Goal: Task Accomplishment & Management: Manage account settings

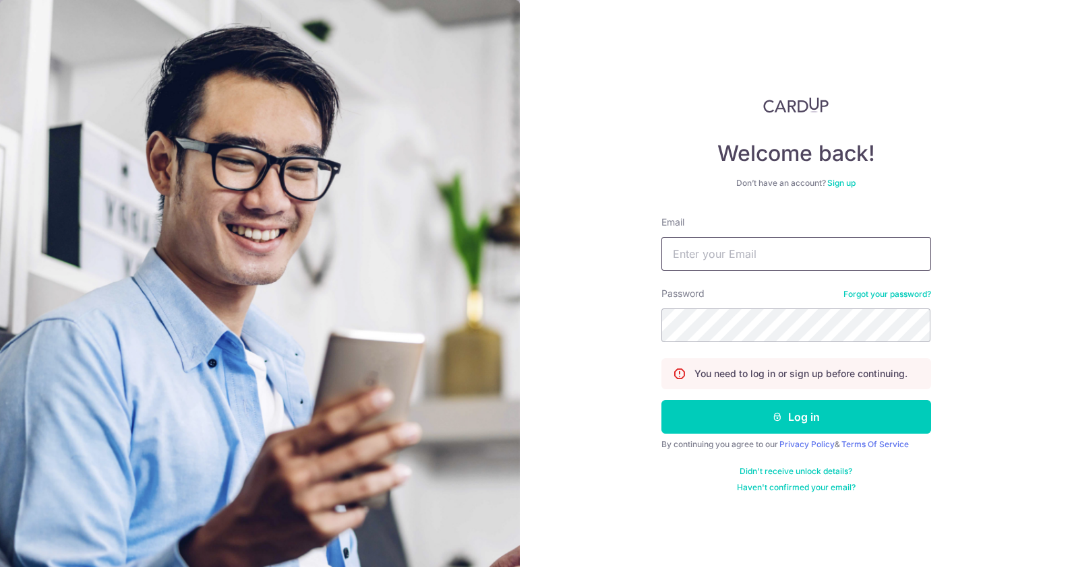
click at [714, 256] on input "Email" at bounding box center [796, 254] width 270 height 34
type input "ST.UDONTIME@GMAIL.COM"
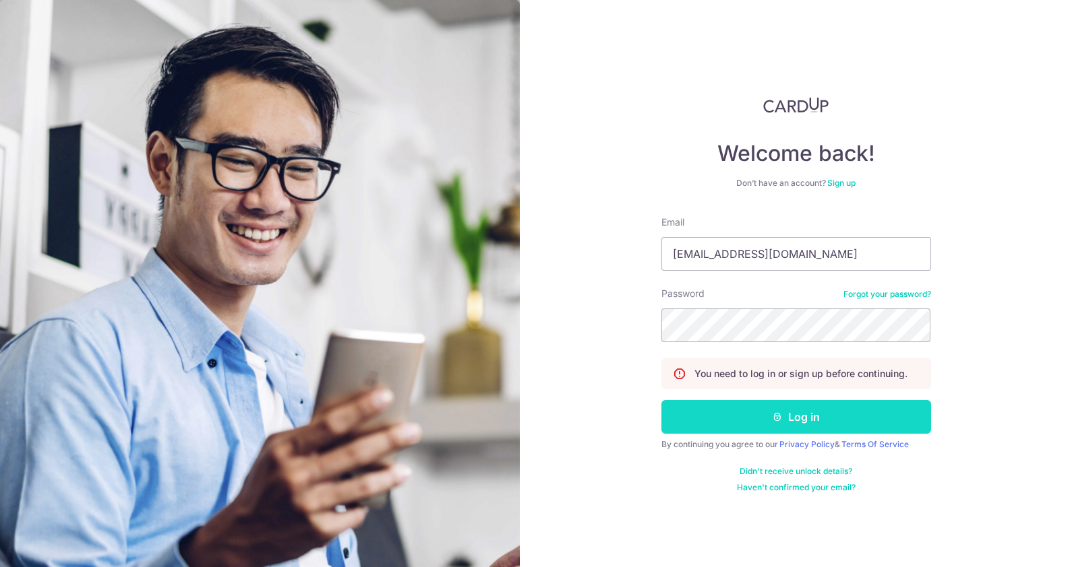
click at [791, 419] on button "Log in" at bounding box center [796, 417] width 270 height 34
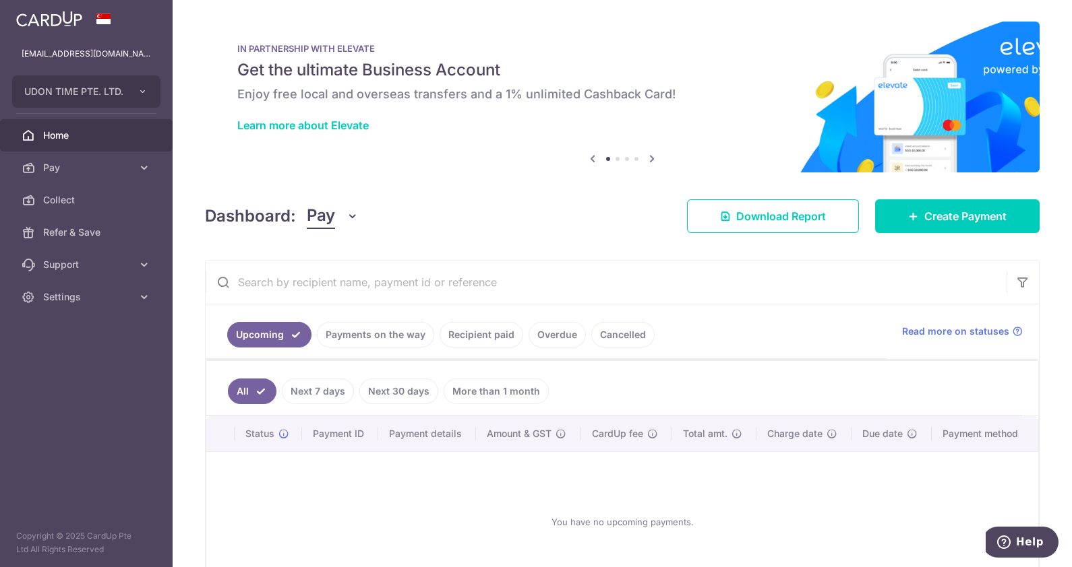
click at [605, 334] on link "Cancelled" at bounding box center [622, 335] width 63 height 26
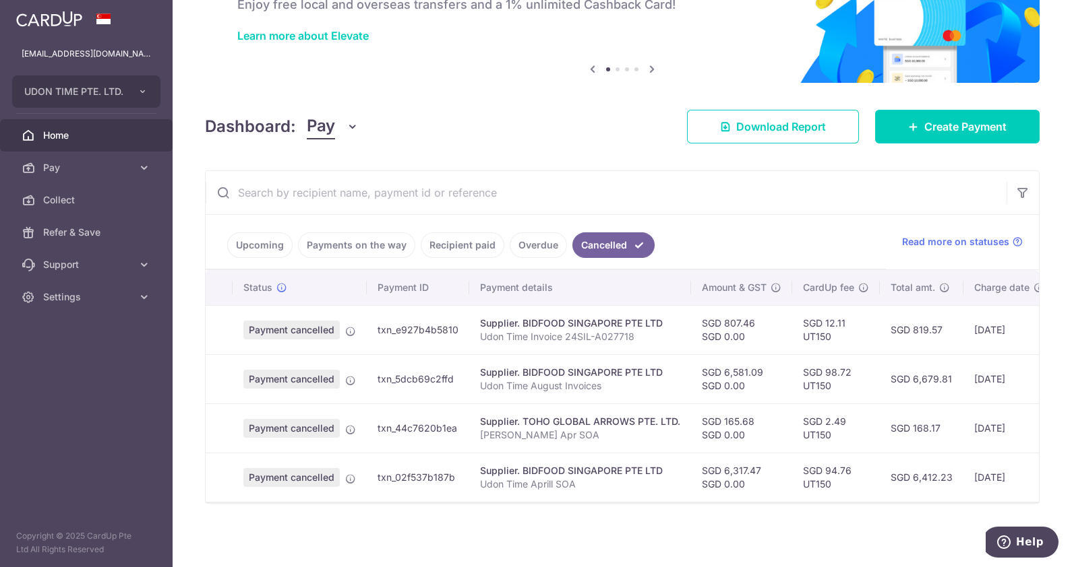
scroll to position [0, 127]
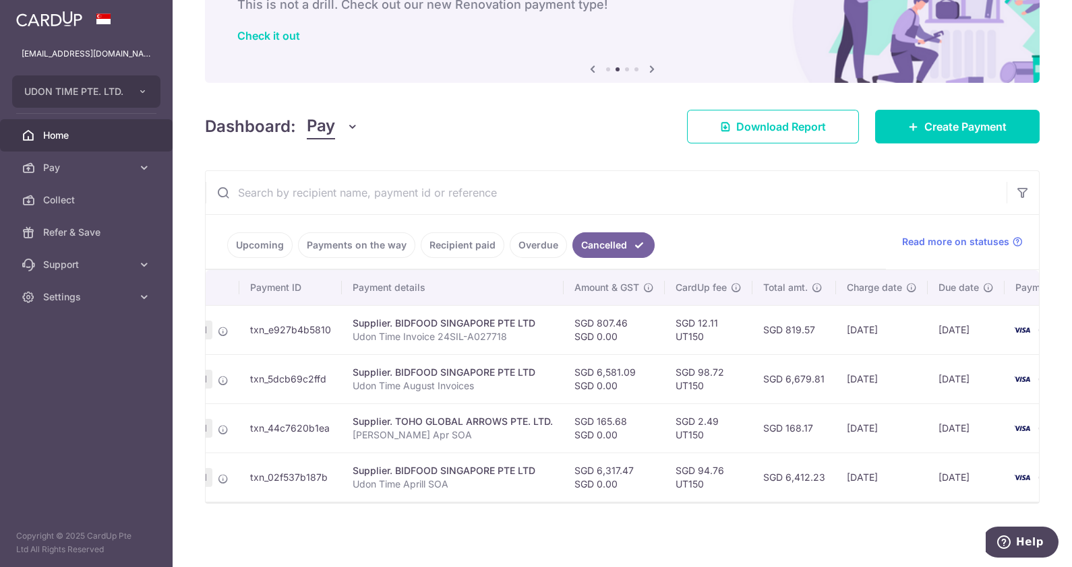
click at [529, 241] on link "Overdue" at bounding box center [538, 246] width 57 height 26
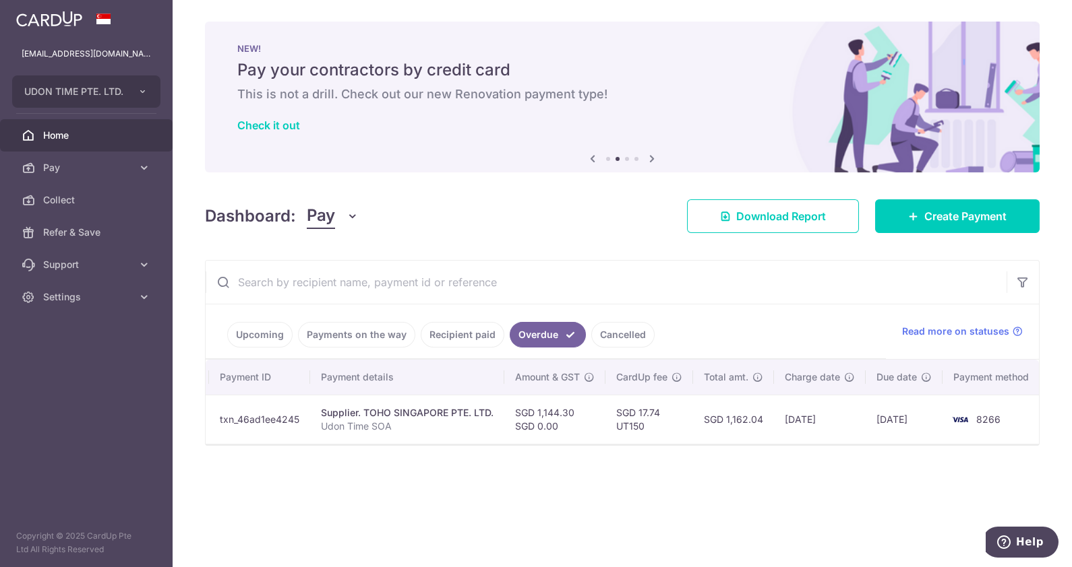
scroll to position [0, 0]
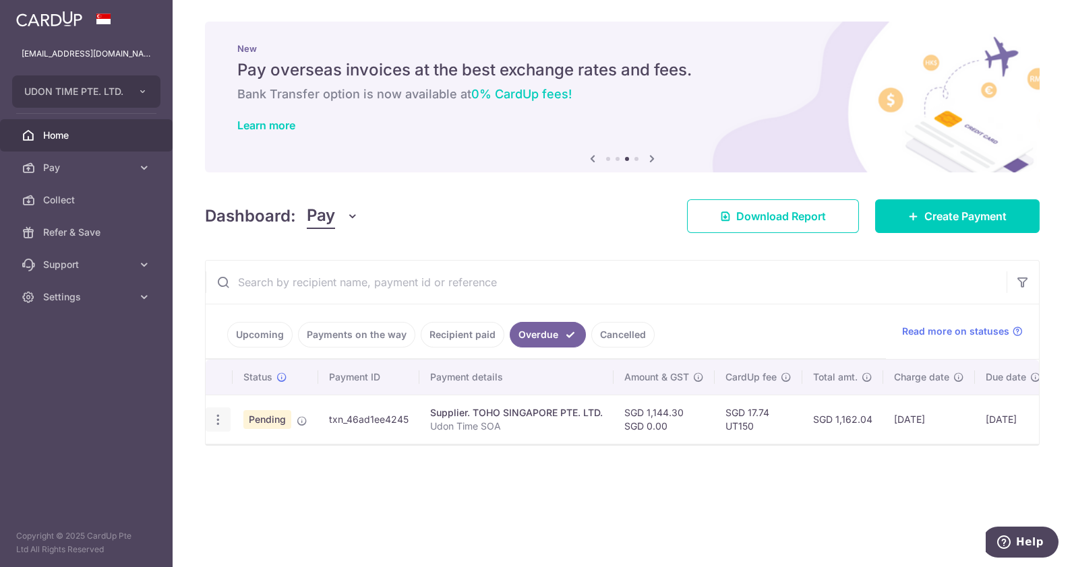
click at [220, 419] on icon "button" at bounding box center [218, 420] width 14 height 14
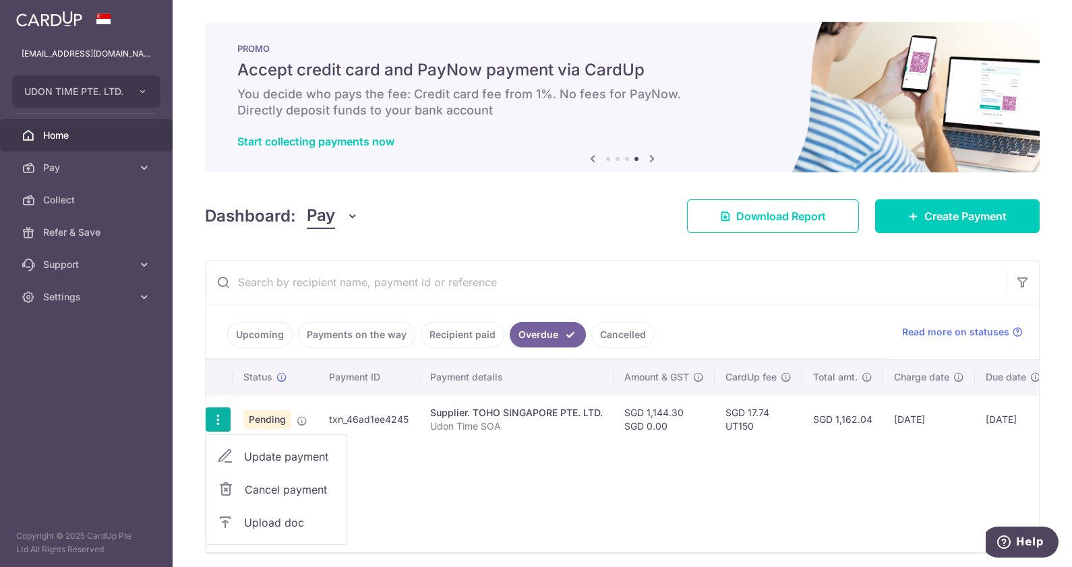
click at [300, 490] on span "Cancel payment" at bounding box center [290, 490] width 90 height 16
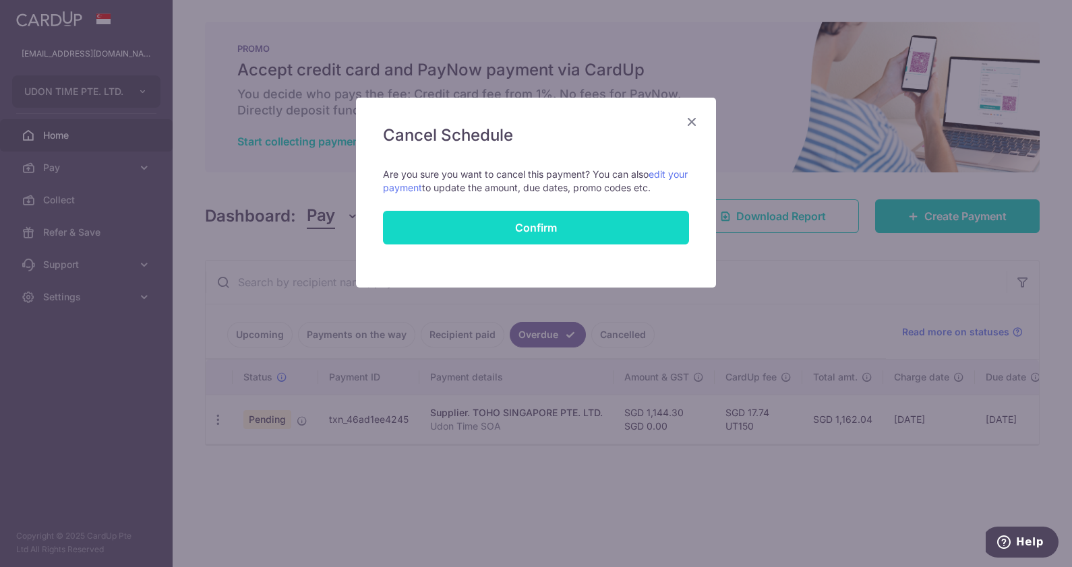
click at [535, 231] on button "Confirm" at bounding box center [536, 228] width 306 height 34
